Goal: Information Seeking & Learning: Check status

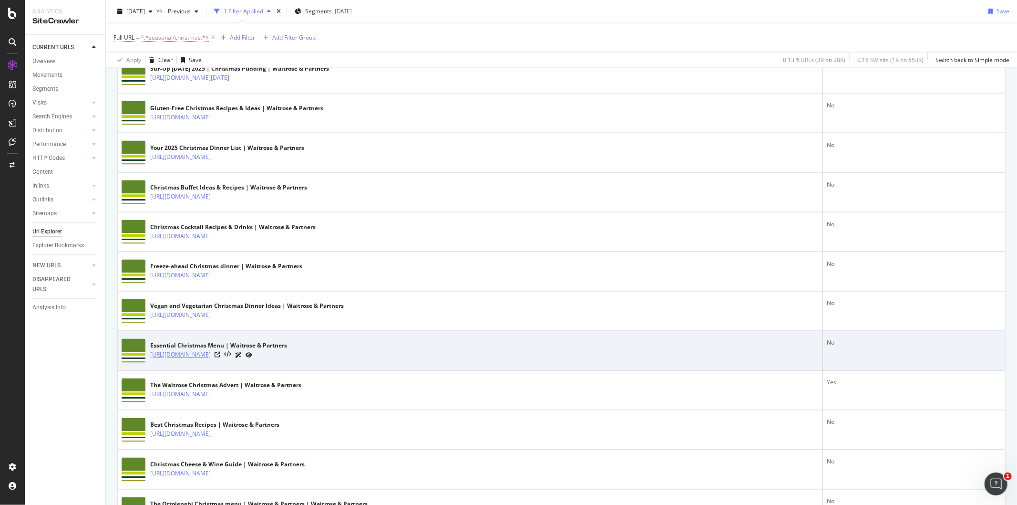
scroll to position [1341, 0]
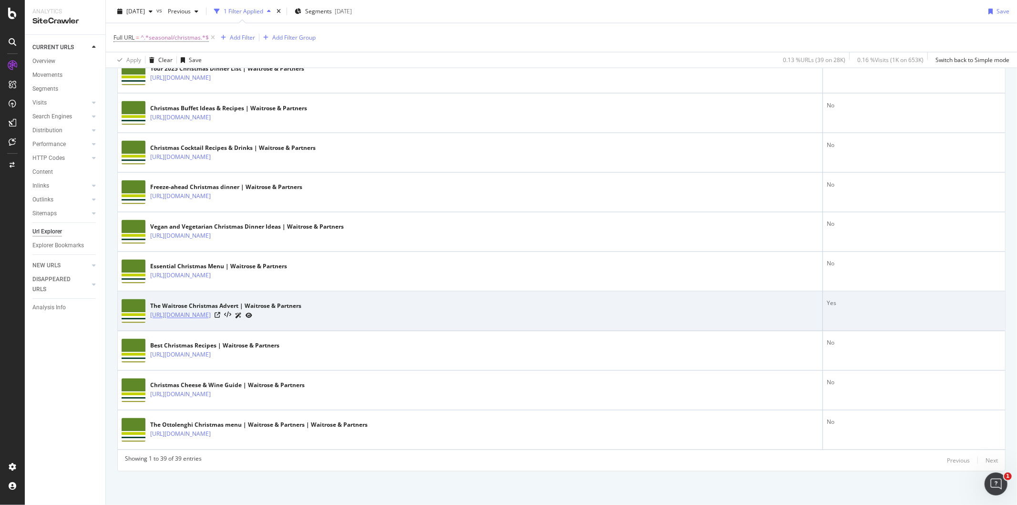
click at [211, 318] on link "[URL][DOMAIN_NAME]" at bounding box center [180, 316] width 61 height 10
